Goal: Task Accomplishment & Management: Use online tool/utility

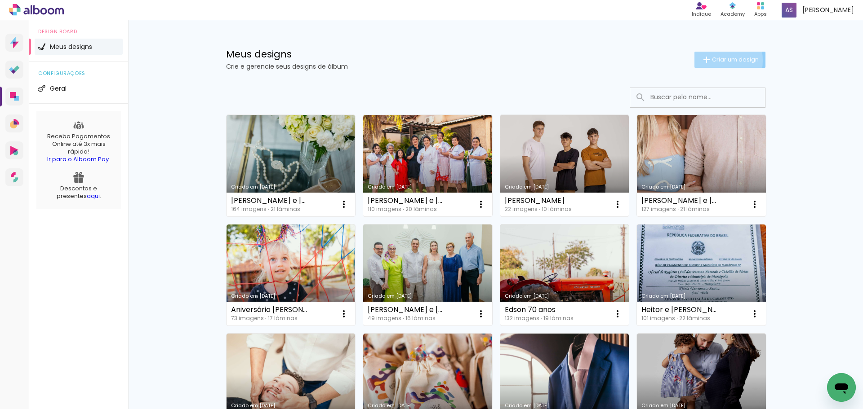
click at [705, 60] on iron-icon at bounding box center [706, 59] width 11 height 11
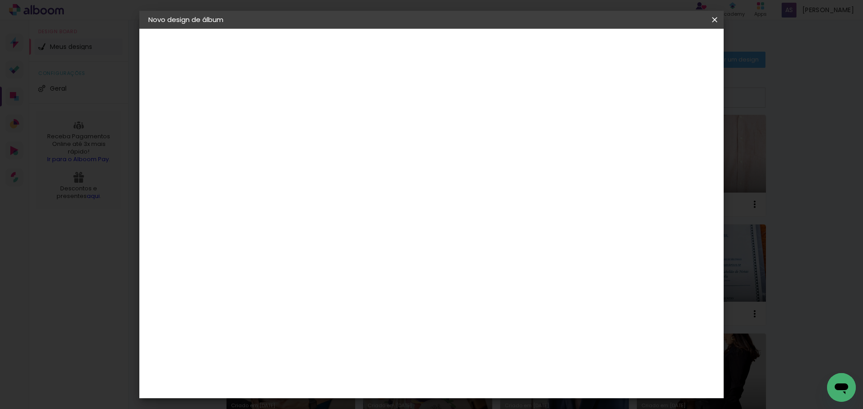
click at [295, 123] on input at bounding box center [295, 121] width 0 height 14
type input "Carize e [PERSON_NAME]"
type paper-input "Carize e [PERSON_NAME]"
type input "Carize e [PERSON_NAME]"
type paper-input "Carize e [PERSON_NAME]"
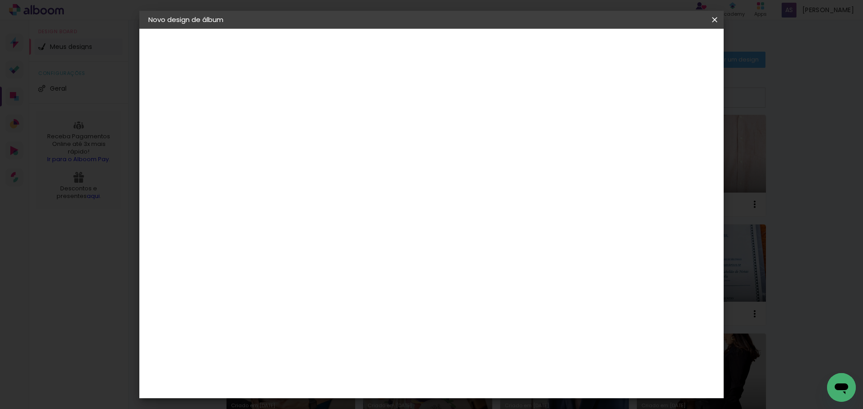
click at [0, 0] on slot "Avançar" at bounding box center [0, 0] width 0 height 0
click at [0, 0] on slot "Tamanho Livre" at bounding box center [0, 0] width 0 height 0
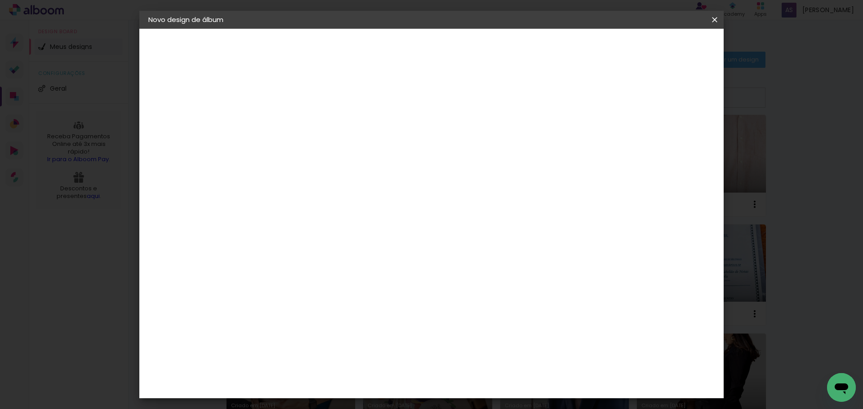
click at [0, 0] on slot "Avançar" at bounding box center [0, 0] width 0 height 0
click at [190, 111] on div "Tamanho livre" at bounding box center [182, 111] width 31 height 13
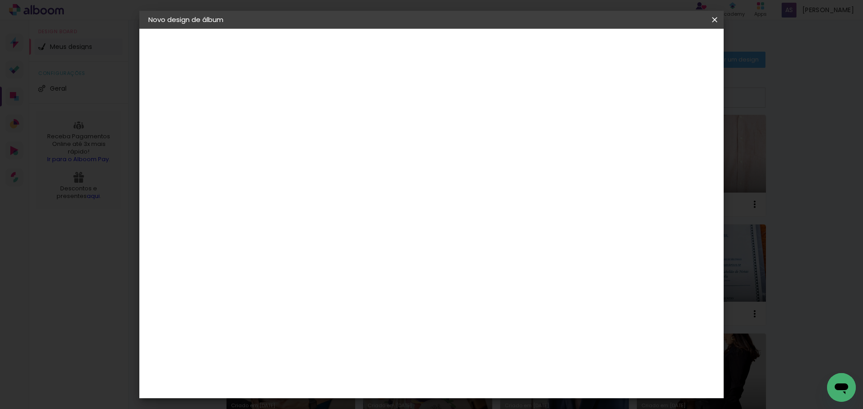
click at [0, 0] on slot "Tamanho Livre" at bounding box center [0, 0] width 0 height 0
click at [452, 181] on div "Sugerir uma encadernadora" at bounding box center [425, 187] width 56 height 14
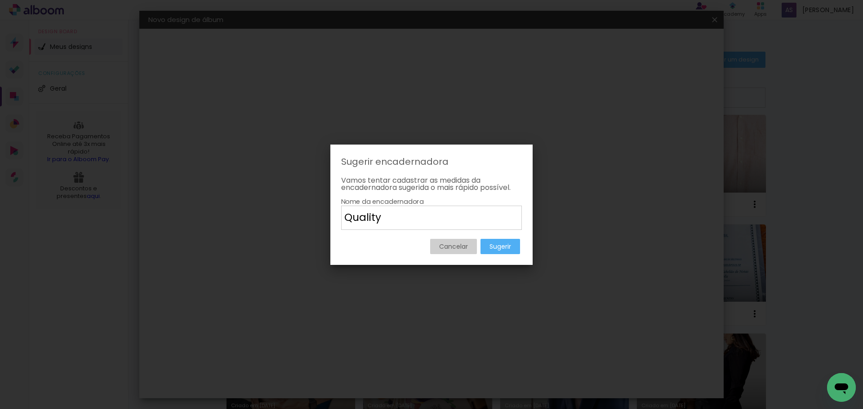
type input "Quality"
type paper-input "Quality"
click at [493, 252] on paper-button "Sugerir" at bounding box center [500, 246] width 40 height 15
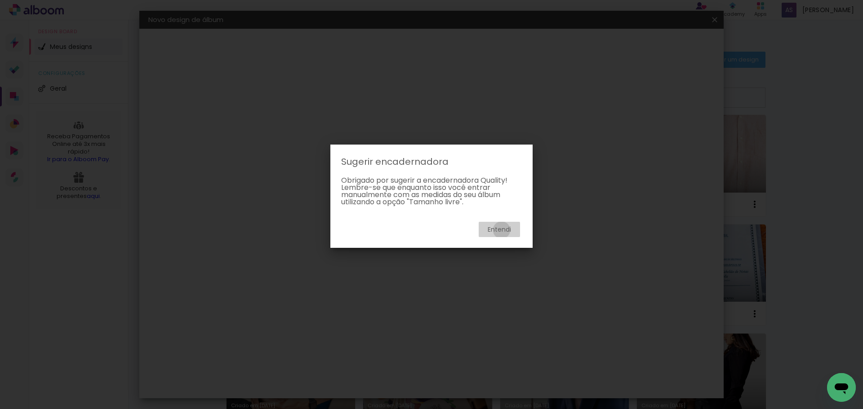
click at [0, 0] on slot "Entendi" at bounding box center [0, 0] width 0 height 0
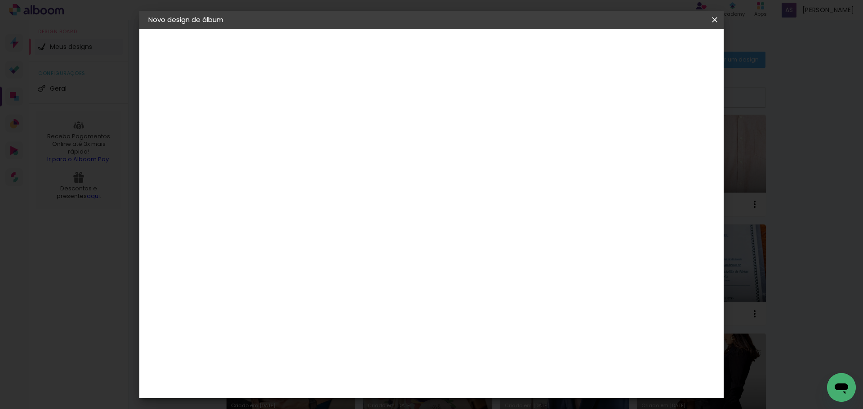
click at [323, 384] on paper-item "Quality" at bounding box center [318, 394] width 97 height 20
click at [0, 0] on slot "Avançar" at bounding box center [0, 0] width 0 height 0
click at [330, 151] on input "text" at bounding box center [312, 157] width 35 height 14
click at [0, 0] on slot "Encadernados" at bounding box center [0, 0] width 0 height 0
type input "Encadernados"
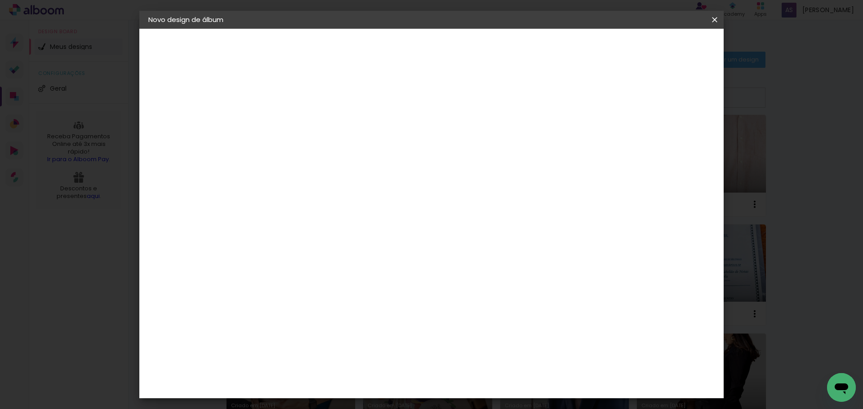
scroll to position [67, 0]
click at [356, 231] on span "25 × 30" at bounding box center [335, 240] width 42 height 18
click at [0, 0] on slot "Avançar" at bounding box center [0, 0] width 0 height 0
click at [658, 47] on span "Iniciar design" at bounding box center [637, 47] width 41 height 6
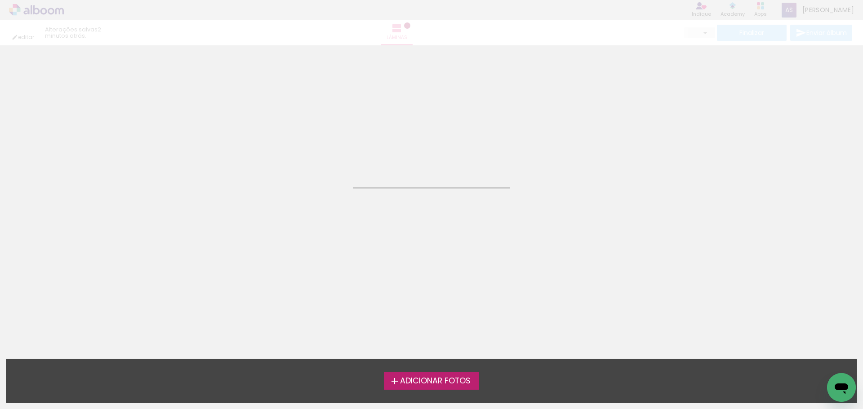
click at [430, 381] on span "Adicionar Fotos" at bounding box center [435, 381] width 71 height 8
click at [0, 0] on input "file" at bounding box center [0, 0] width 0 height 0
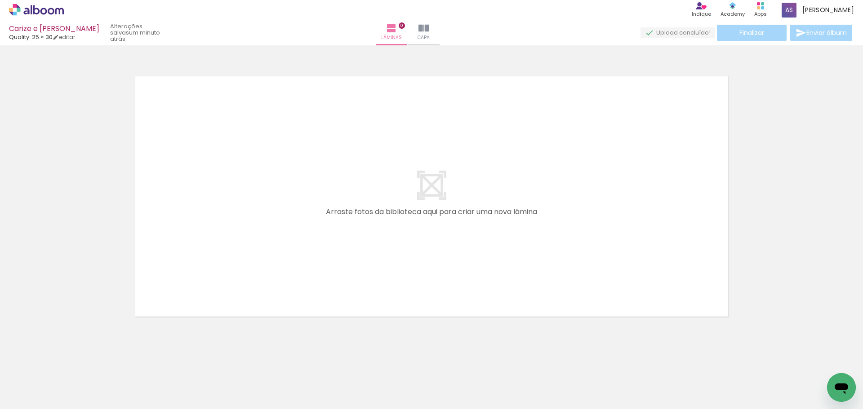
scroll to position [0, 703]
